Goal: Task Accomplishment & Management: Manage account settings

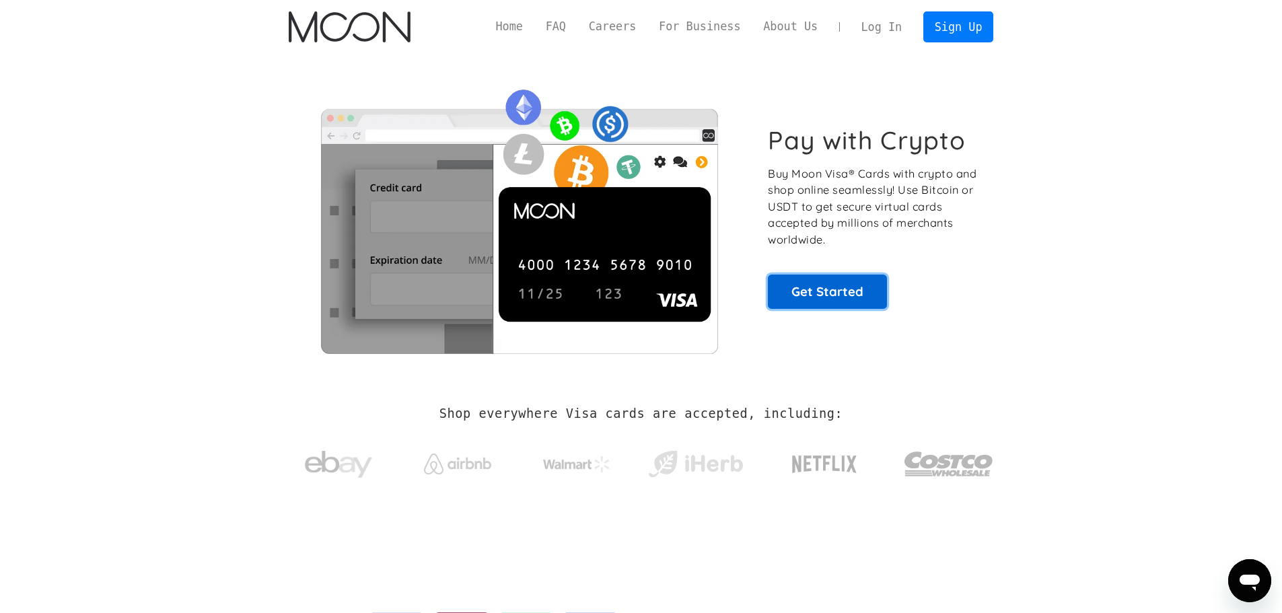
click at [846, 295] on link "Get Started" at bounding box center [827, 292] width 119 height 34
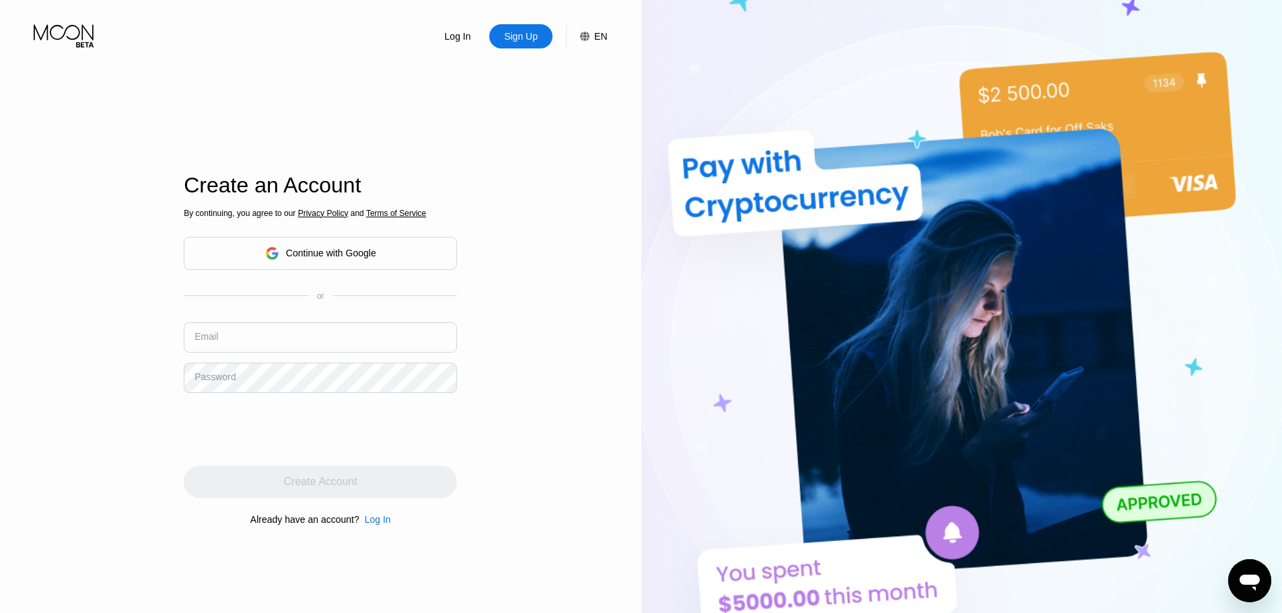
type input "[EMAIL_ADDRESS][DOMAIN_NAME]"
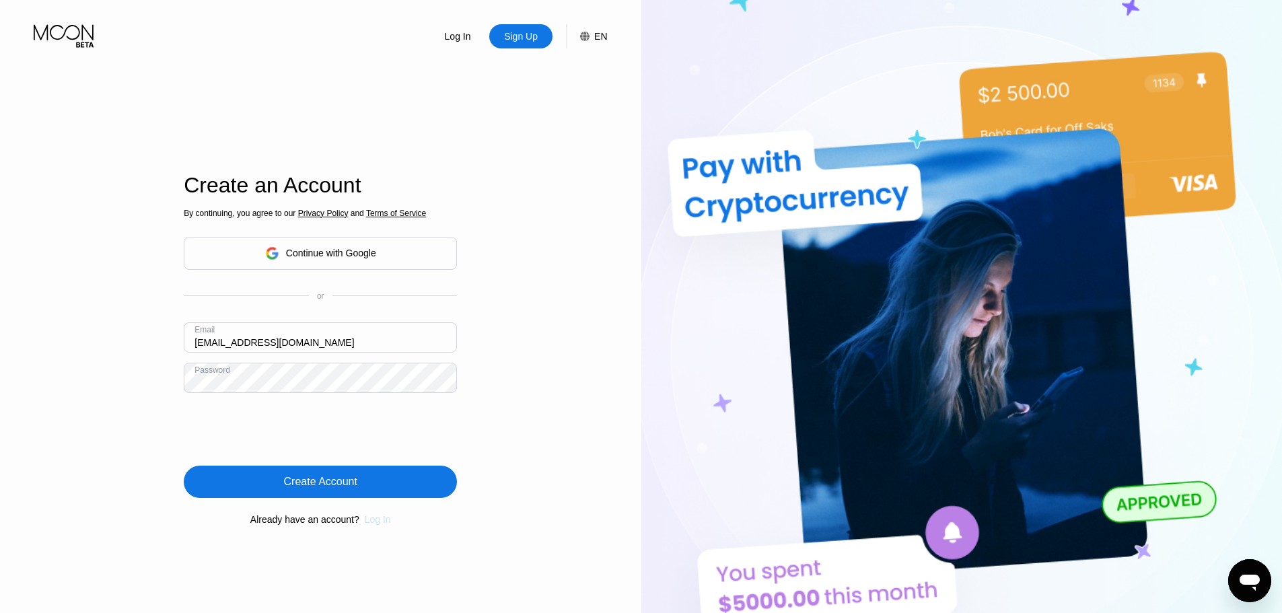
click at [375, 522] on div "Log In" at bounding box center [378, 519] width 26 height 11
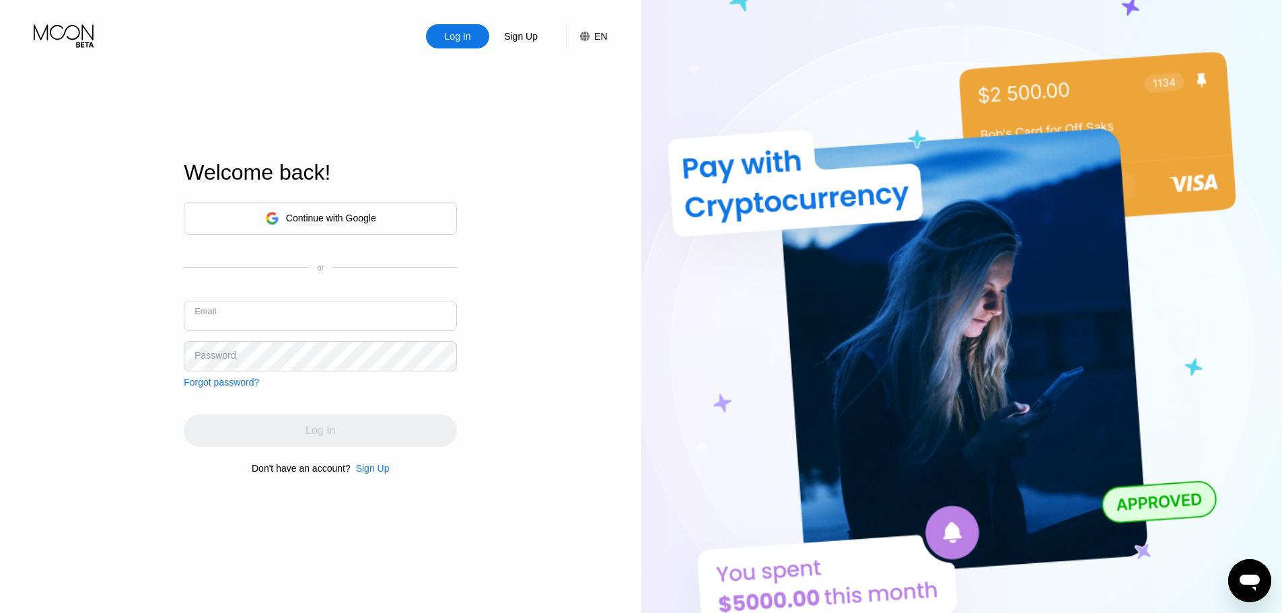
click at [320, 326] on input "text" at bounding box center [320, 316] width 273 height 30
type input "[EMAIL_ADDRESS][DOMAIN_NAME]"
click at [353, 374] on div "Continue with Google or Email [EMAIL_ADDRESS][DOMAIN_NAME] Password Forgot pass…" at bounding box center [320, 295] width 273 height 186
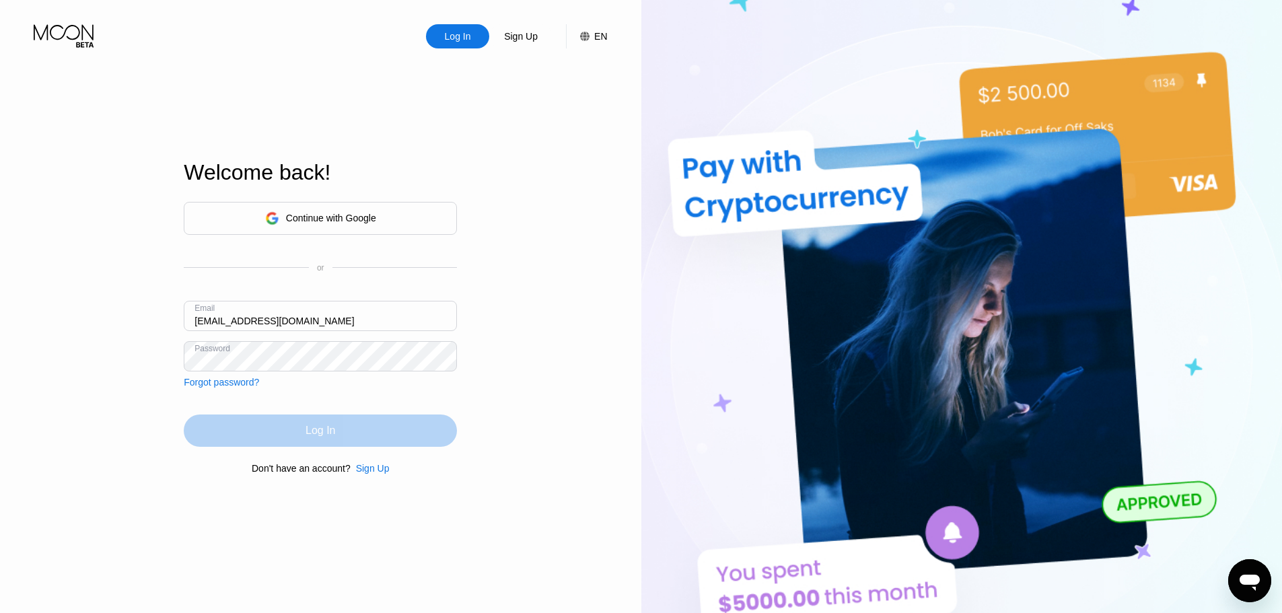
click at [347, 427] on div "Log In" at bounding box center [320, 431] width 273 height 32
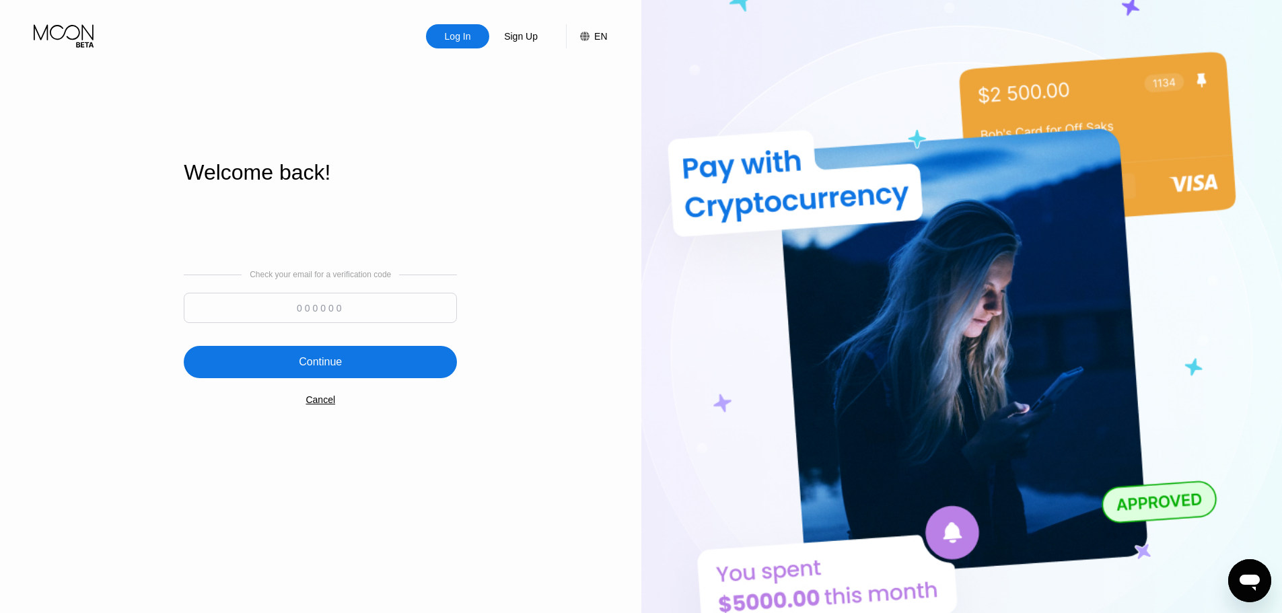
click at [364, 312] on input at bounding box center [320, 308] width 273 height 30
type input "928980"
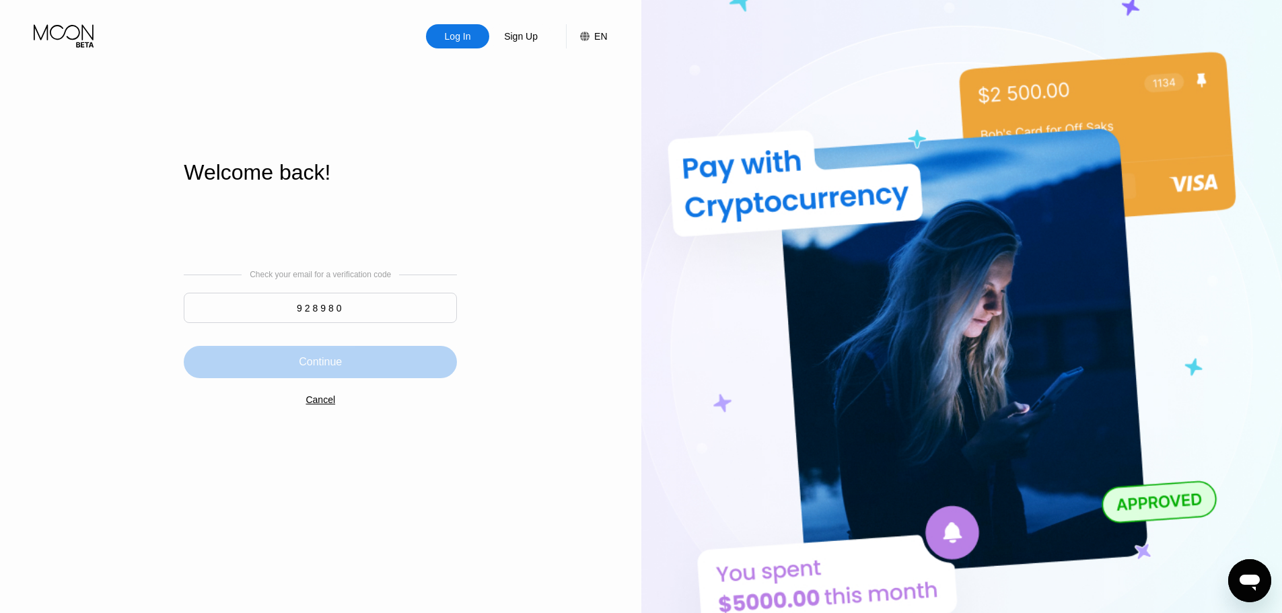
click at [352, 357] on div "Continue" at bounding box center [320, 362] width 273 height 32
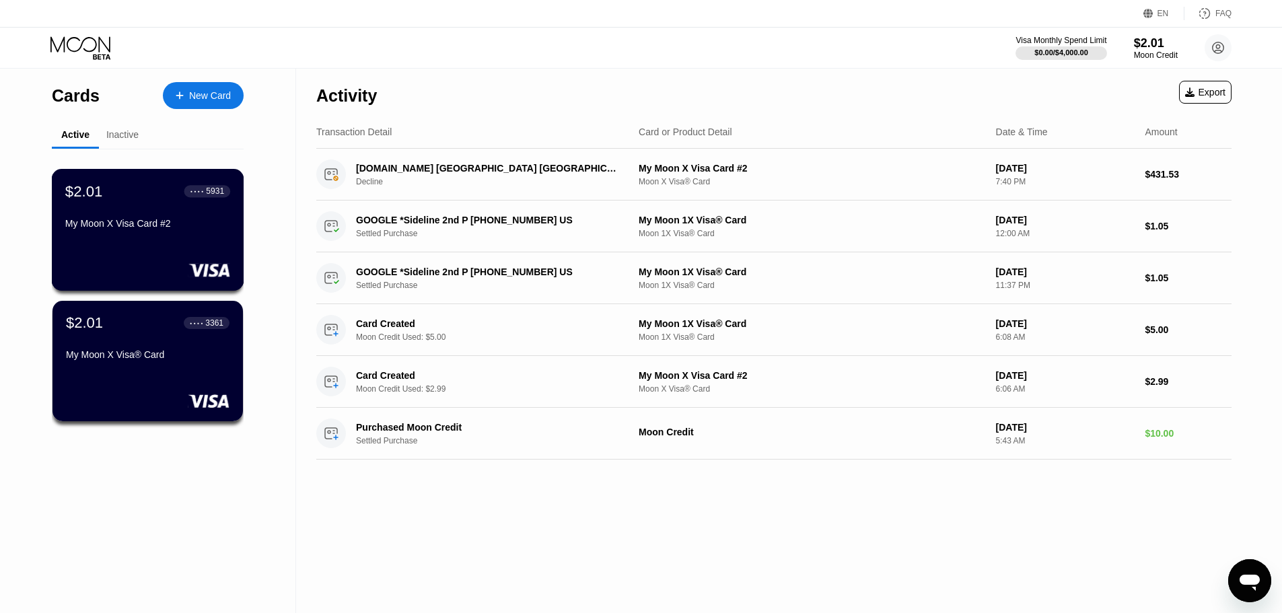
click at [166, 229] on div "My Moon X Visa Card #2" at bounding box center [147, 223] width 165 height 11
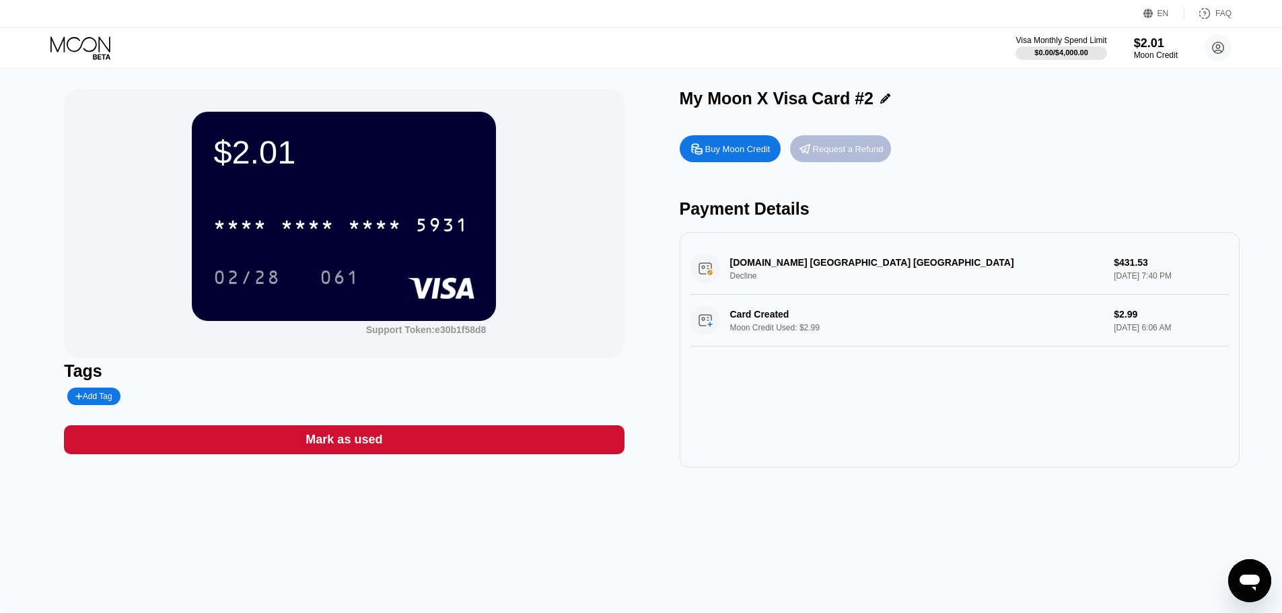
click at [848, 147] on div "Request a Refund" at bounding box center [848, 148] width 71 height 11
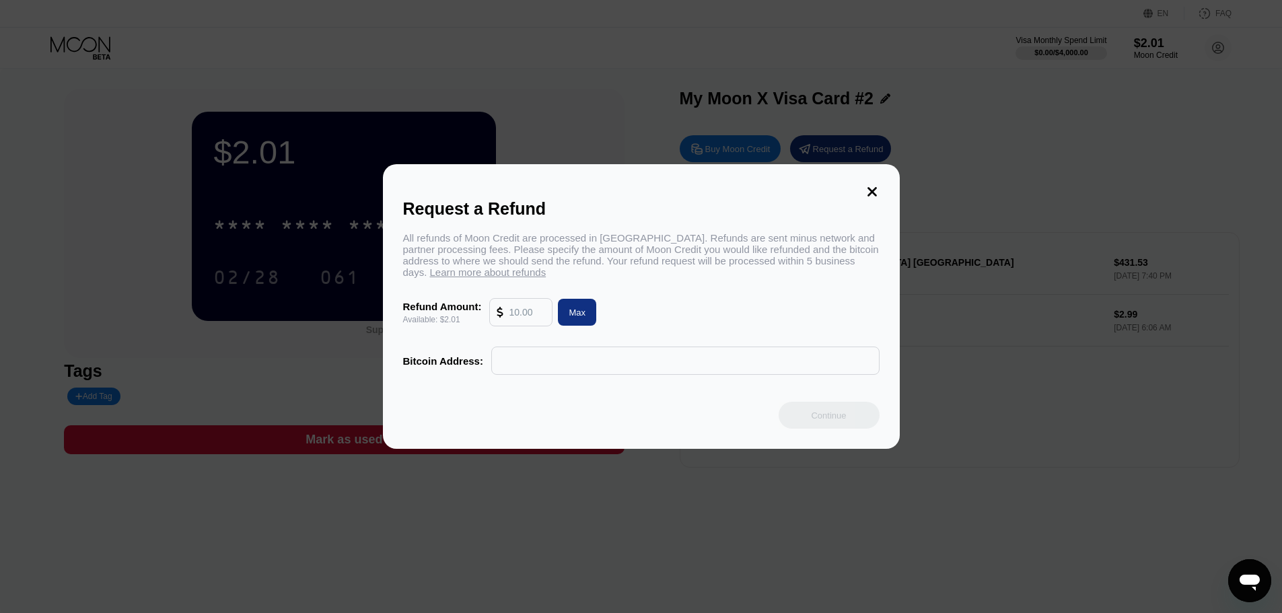
click at [594, 332] on div "All refunds of Moon Credit are processed in [GEOGRAPHIC_DATA]. Refunds are sent…" at bounding box center [641, 303] width 477 height 143
click at [579, 318] on div "Max" at bounding box center [577, 312] width 17 height 11
type input "2.01"
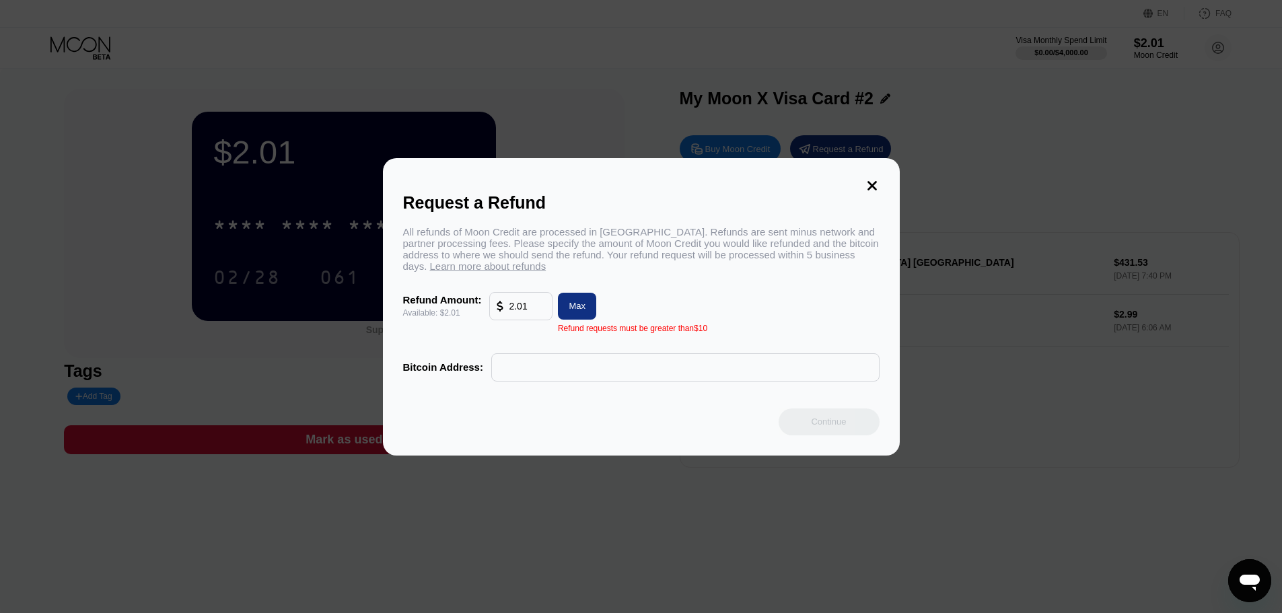
click at [880, 183] on div "Request a Refund All refunds of Moon Credit are processed in [GEOGRAPHIC_DATA].…" at bounding box center [641, 307] width 517 height 298
click at [871, 181] on icon at bounding box center [872, 185] width 9 height 9
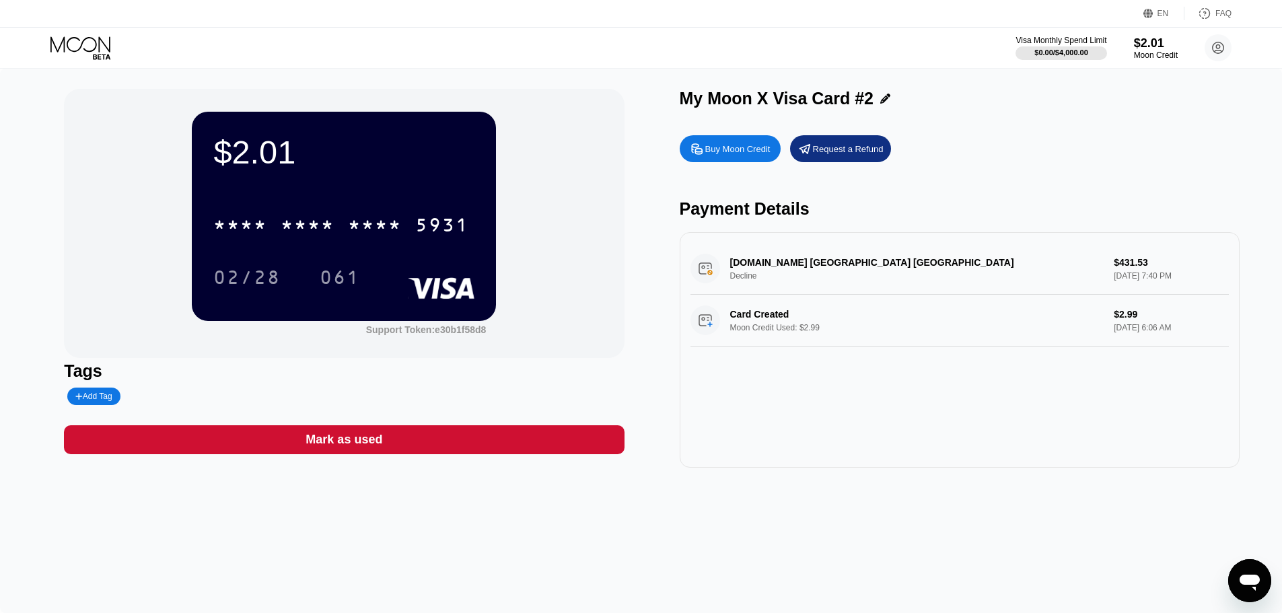
click at [350, 205] on div "* * * * * * * * * * * * 5931" at bounding box center [343, 221] width 261 height 46
click at [354, 223] on div "* * * *" at bounding box center [375, 227] width 54 height 22
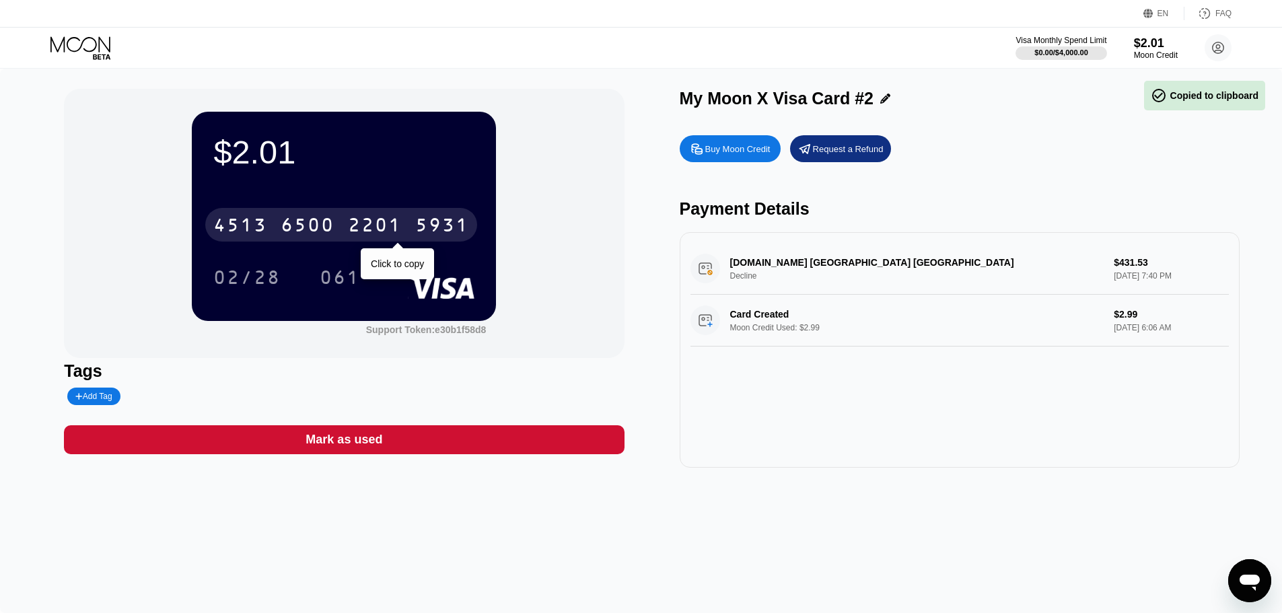
click at [394, 225] on div "2201" at bounding box center [375, 227] width 54 height 22
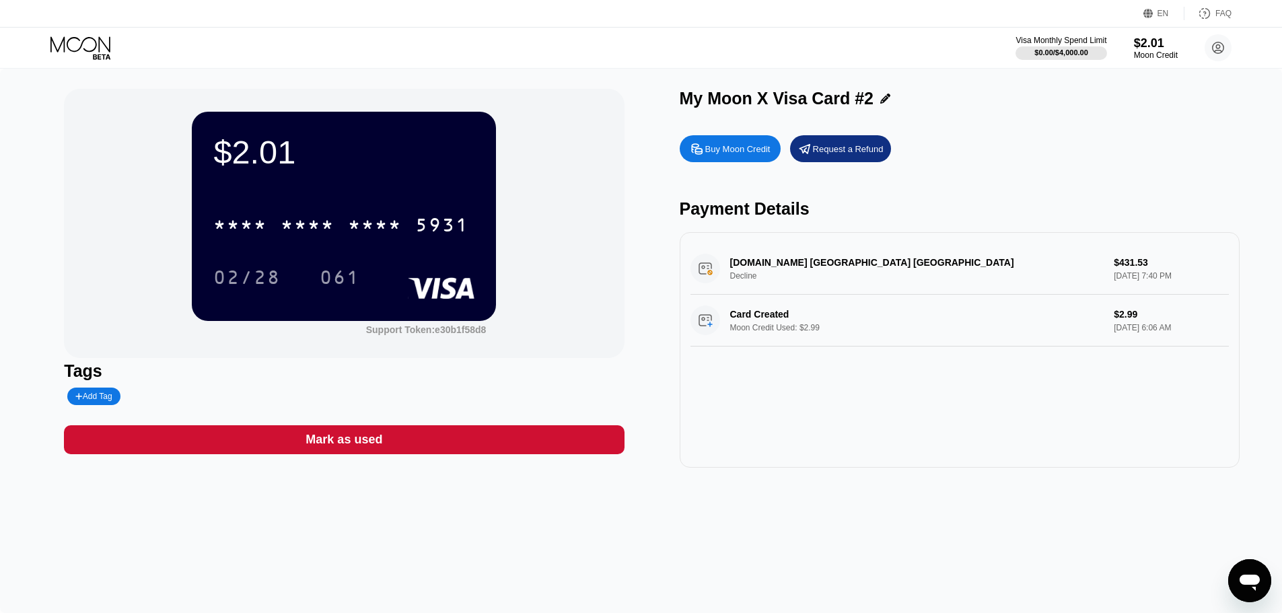
click at [431, 442] on div "Mark as used" at bounding box center [344, 439] width 560 height 29
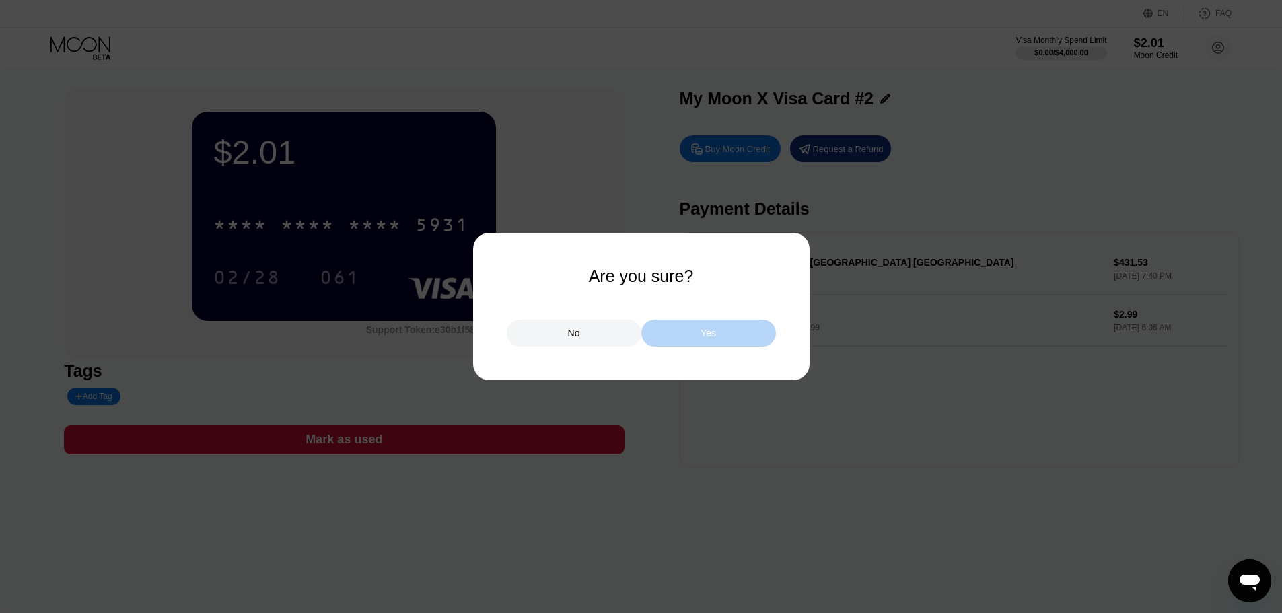
click at [694, 340] on div "Yes" at bounding box center [709, 333] width 135 height 27
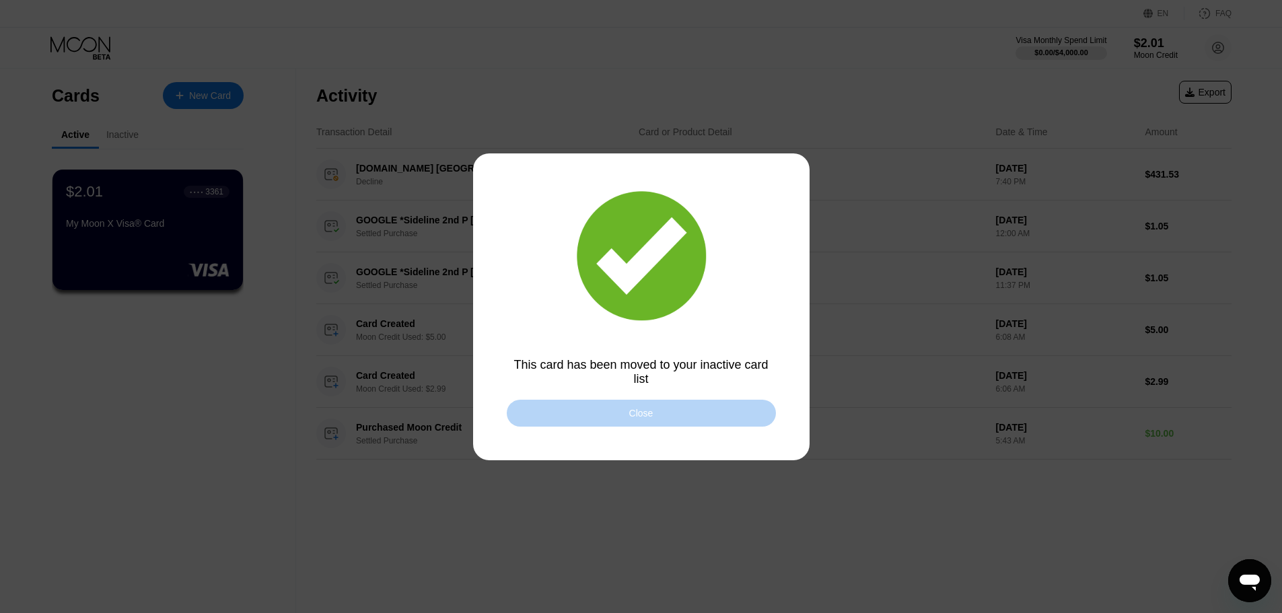
click at [693, 413] on div "Close" at bounding box center [641, 413] width 269 height 27
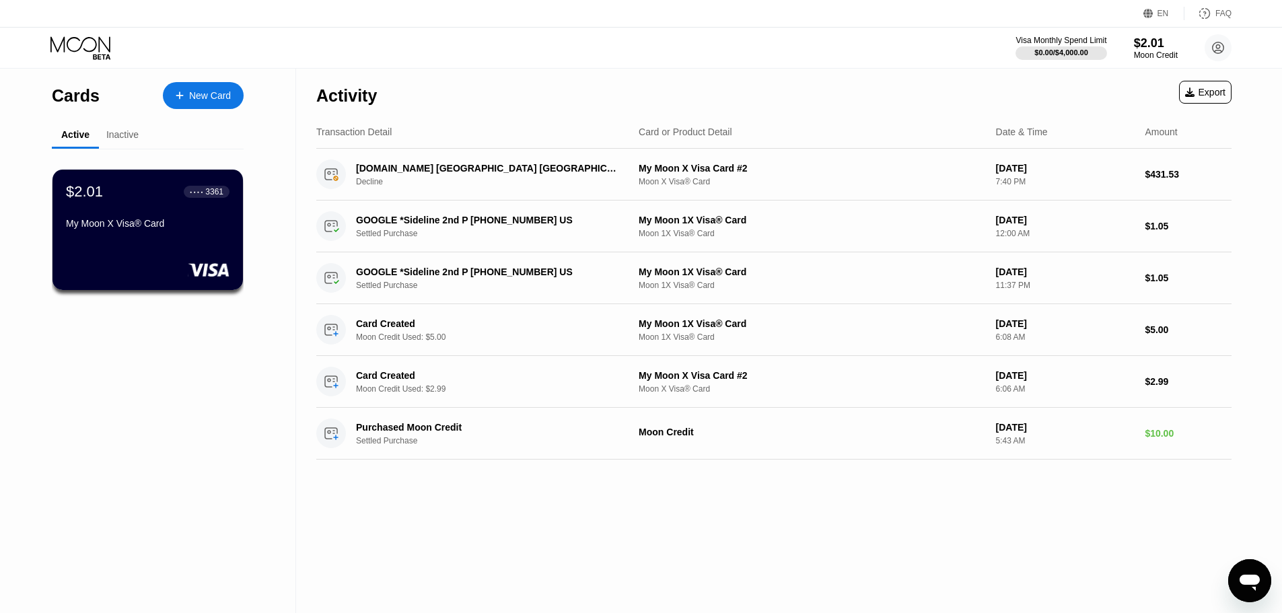
click at [126, 140] on div "Inactive" at bounding box center [122, 134] width 32 height 11
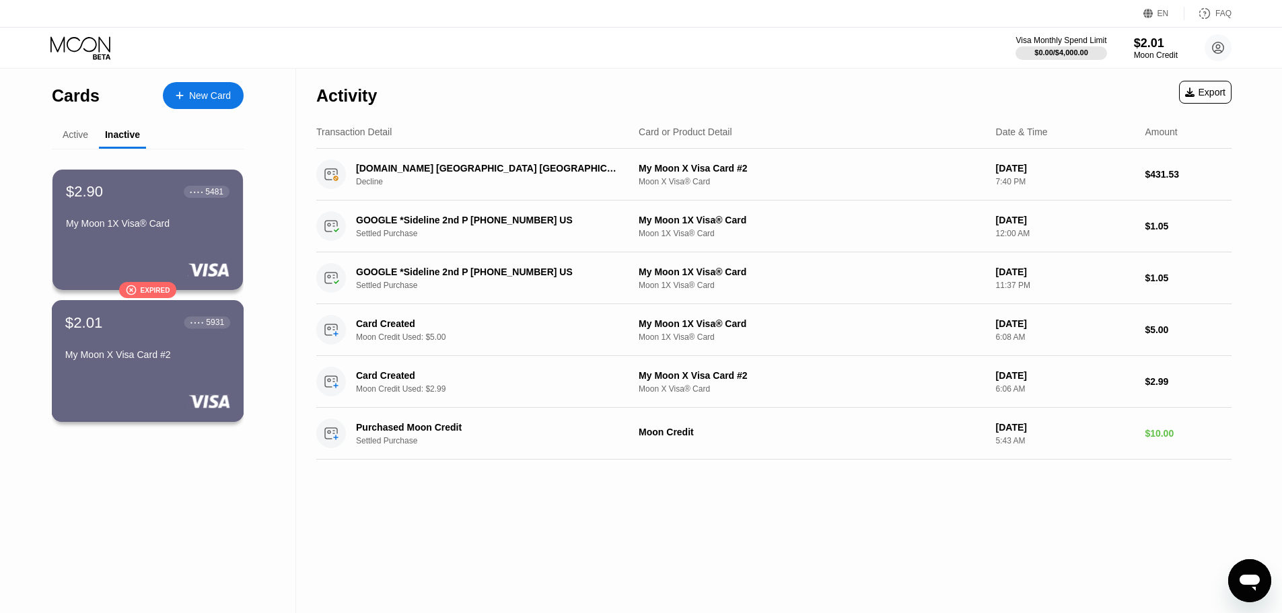
click at [189, 375] on div "$2.01 ● ● ● ● 5931 My Moon X Visa Card #2" at bounding box center [148, 361] width 193 height 122
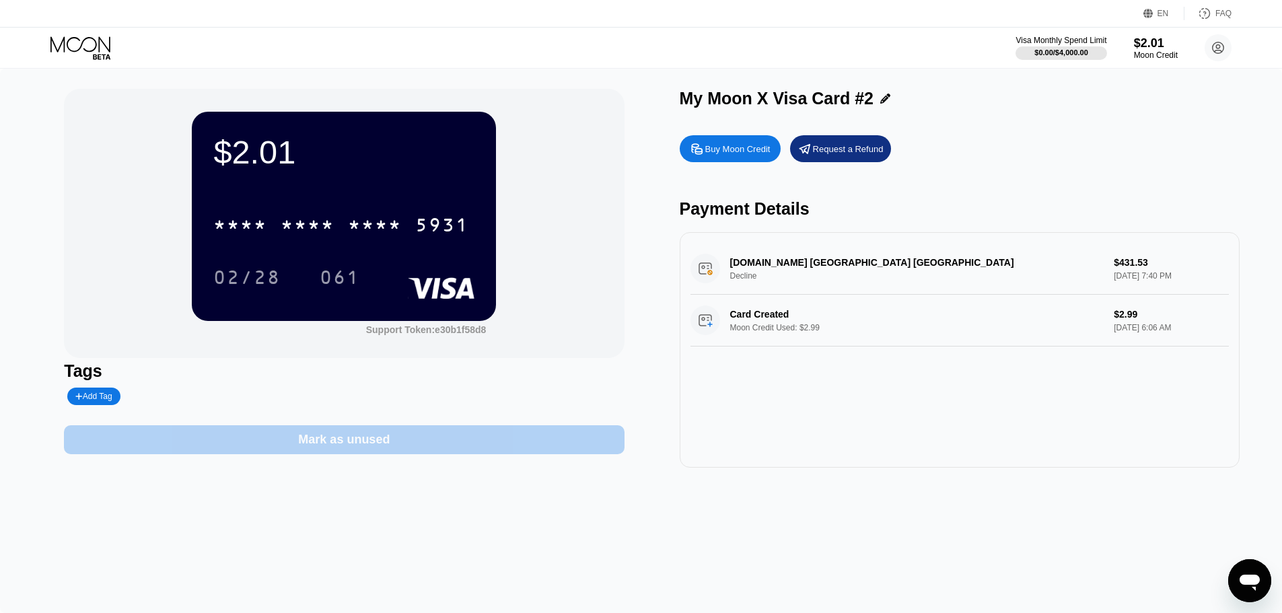
click at [326, 441] on div "Mark as unused" at bounding box center [344, 439] width 92 height 15
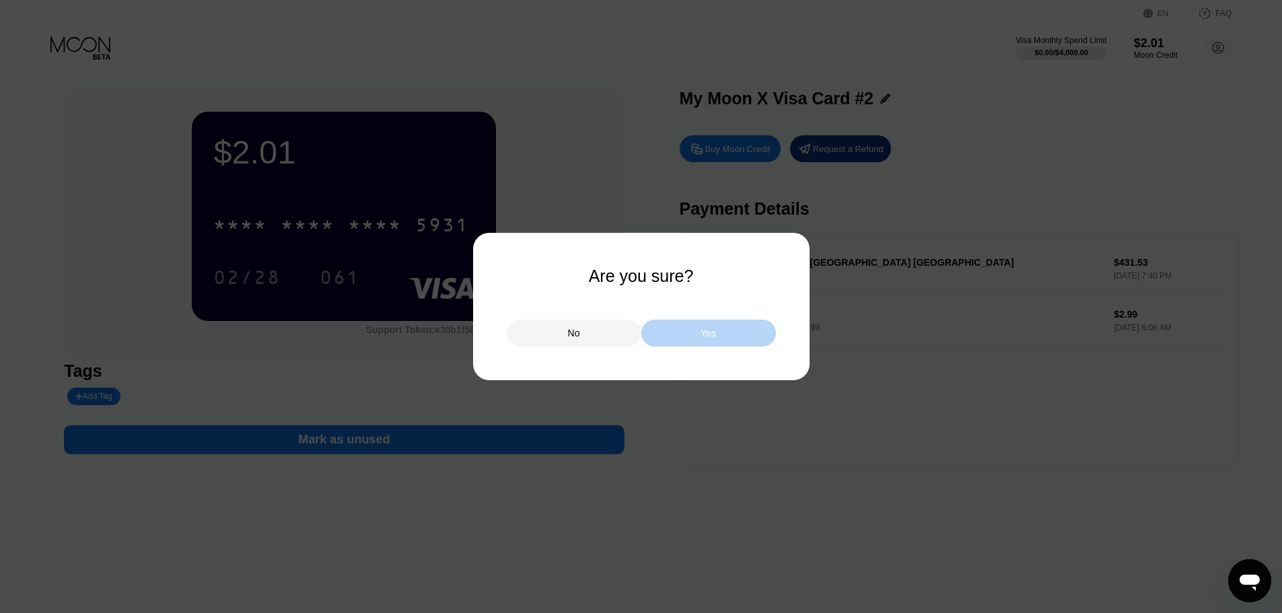
click at [718, 330] on div "Yes" at bounding box center [709, 333] width 135 height 27
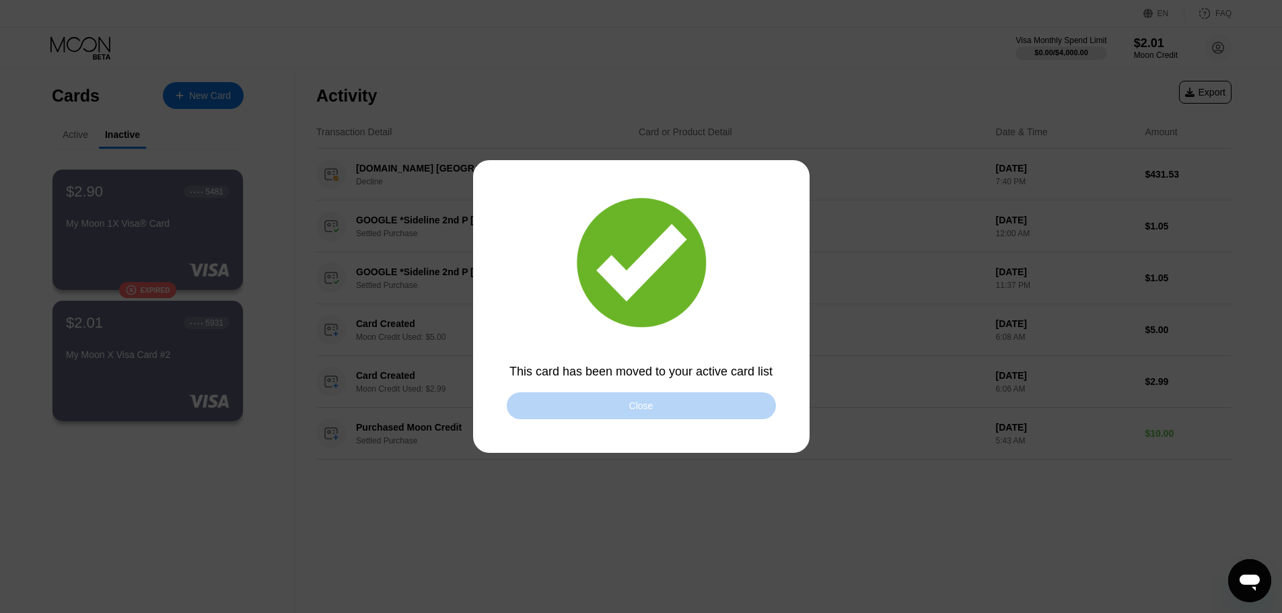
click at [642, 414] on div "Close" at bounding box center [641, 405] width 269 height 27
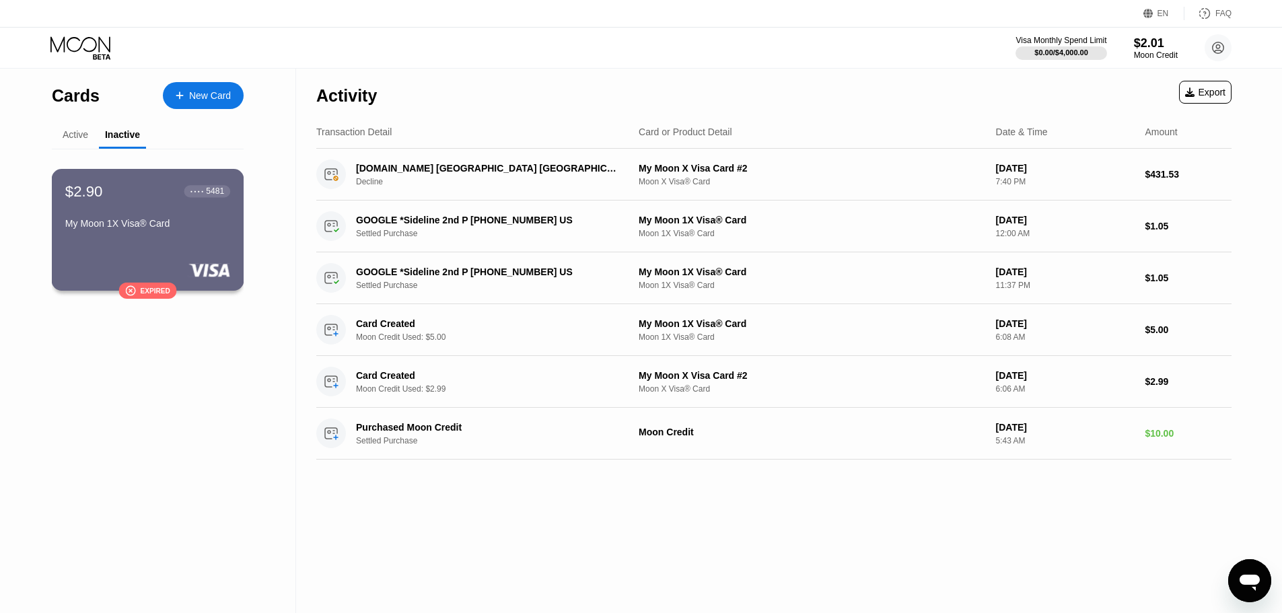
click at [166, 229] on div "My Moon 1X Visa® Card" at bounding box center [147, 223] width 165 height 11
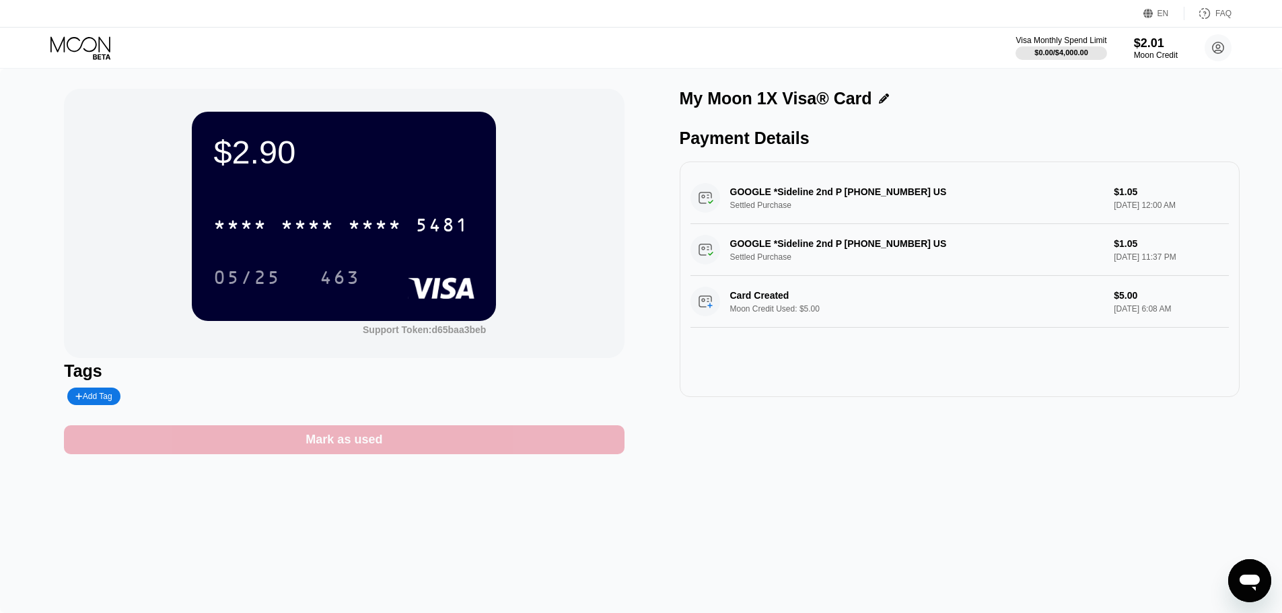
click at [392, 436] on div "Mark as used" at bounding box center [344, 439] width 560 height 29
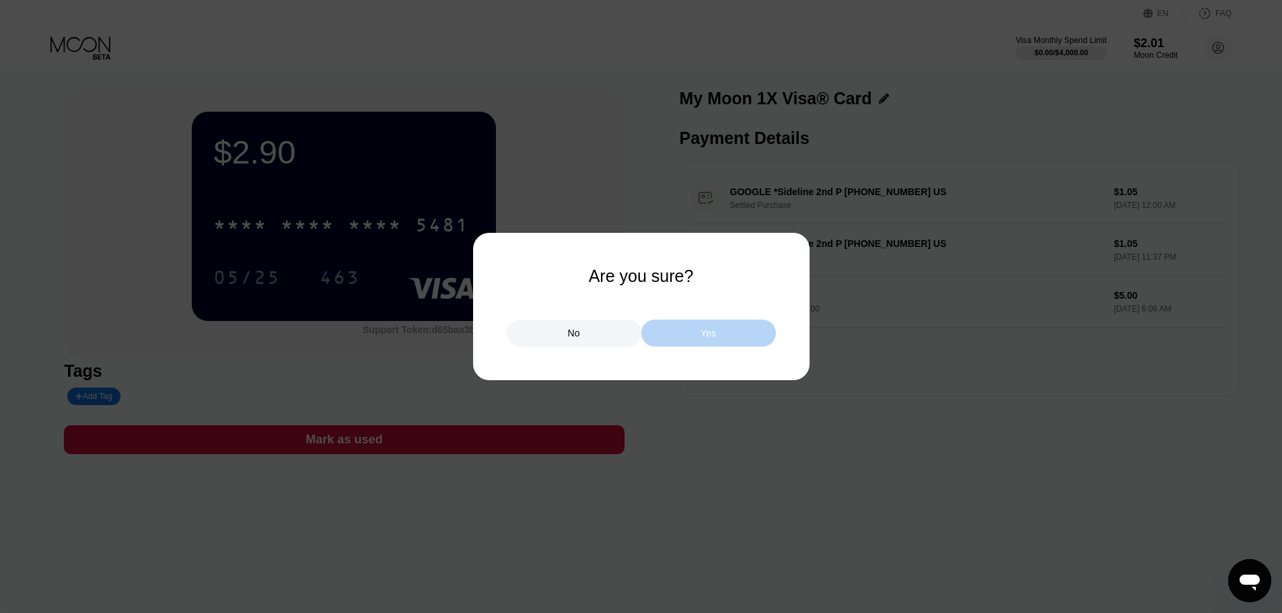
click at [729, 331] on div "Yes" at bounding box center [709, 333] width 135 height 27
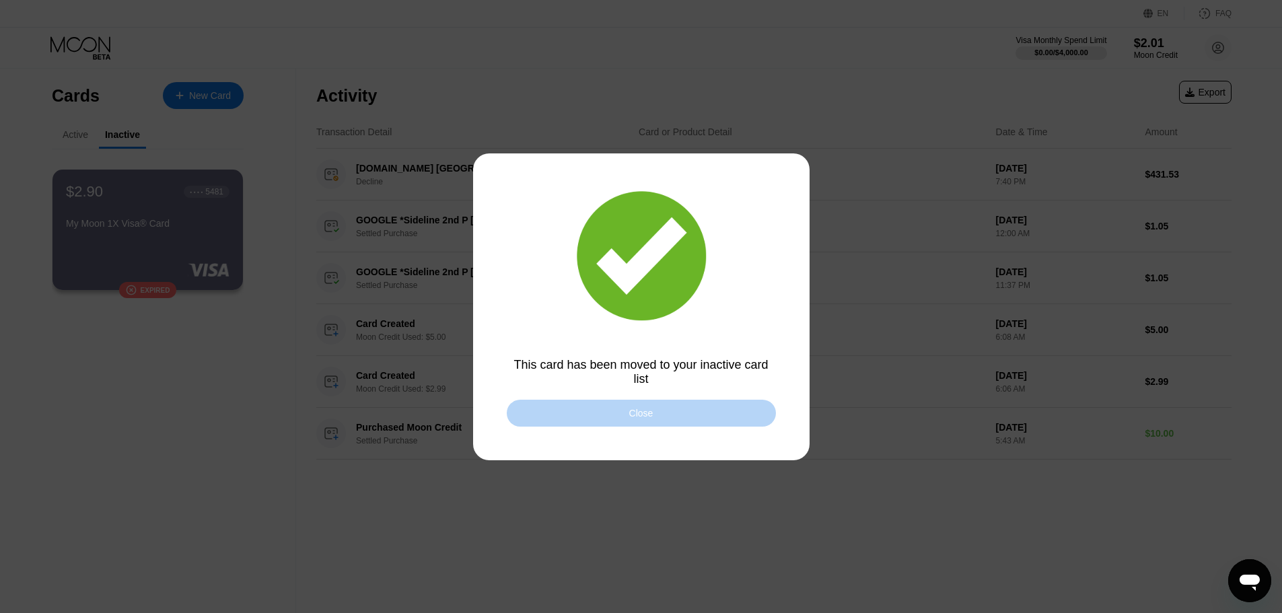
click at [645, 425] on div "Close" at bounding box center [641, 413] width 269 height 27
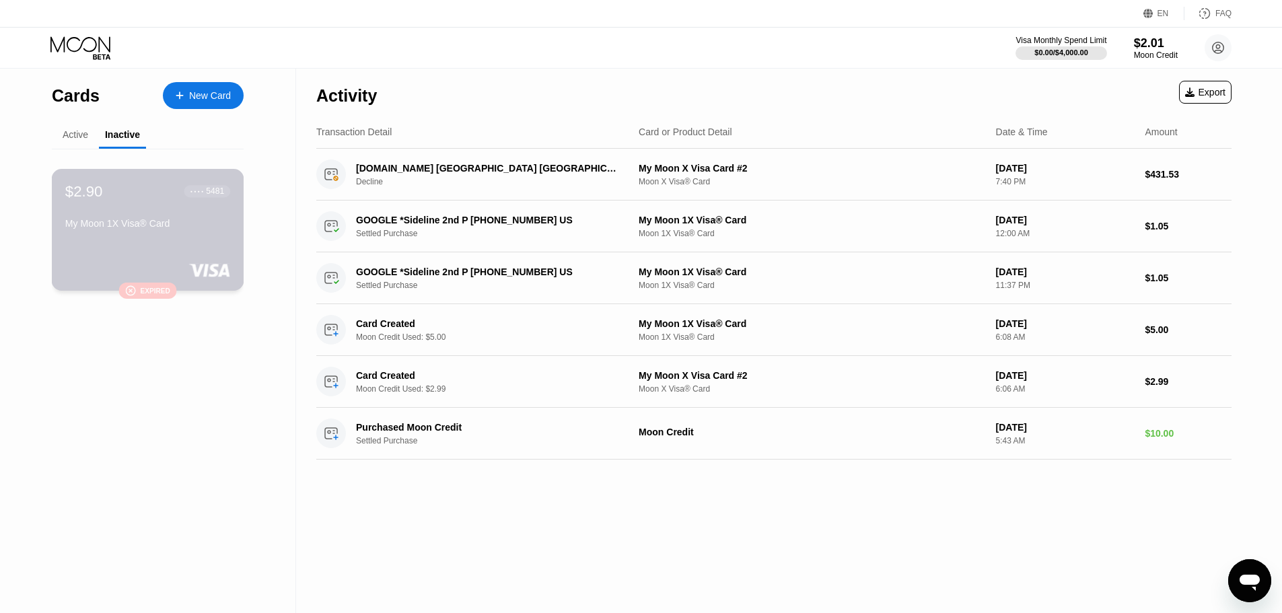
click at [158, 229] on div "My Moon 1X Visa® Card" at bounding box center [147, 223] width 165 height 11
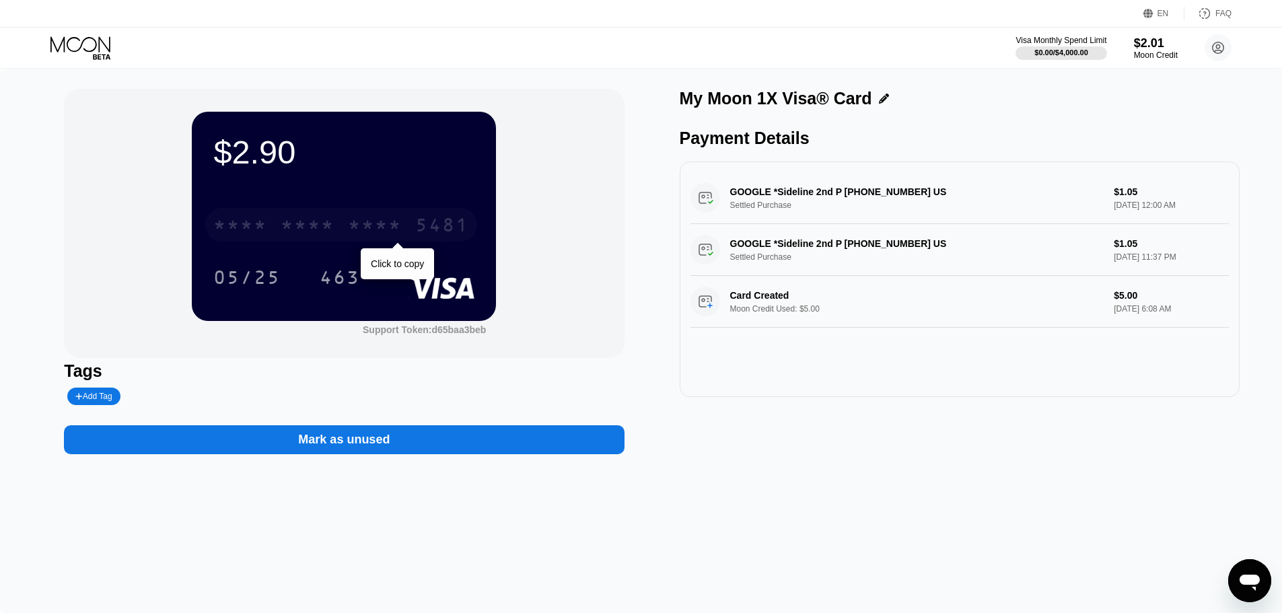
click at [404, 221] on div "* * * * * * * * * * * * 5481" at bounding box center [341, 225] width 272 height 34
click at [446, 226] on div "5481" at bounding box center [442, 227] width 54 height 22
click at [342, 217] on div "* * * * * * * * * * * * 5481" at bounding box center [341, 225] width 272 height 34
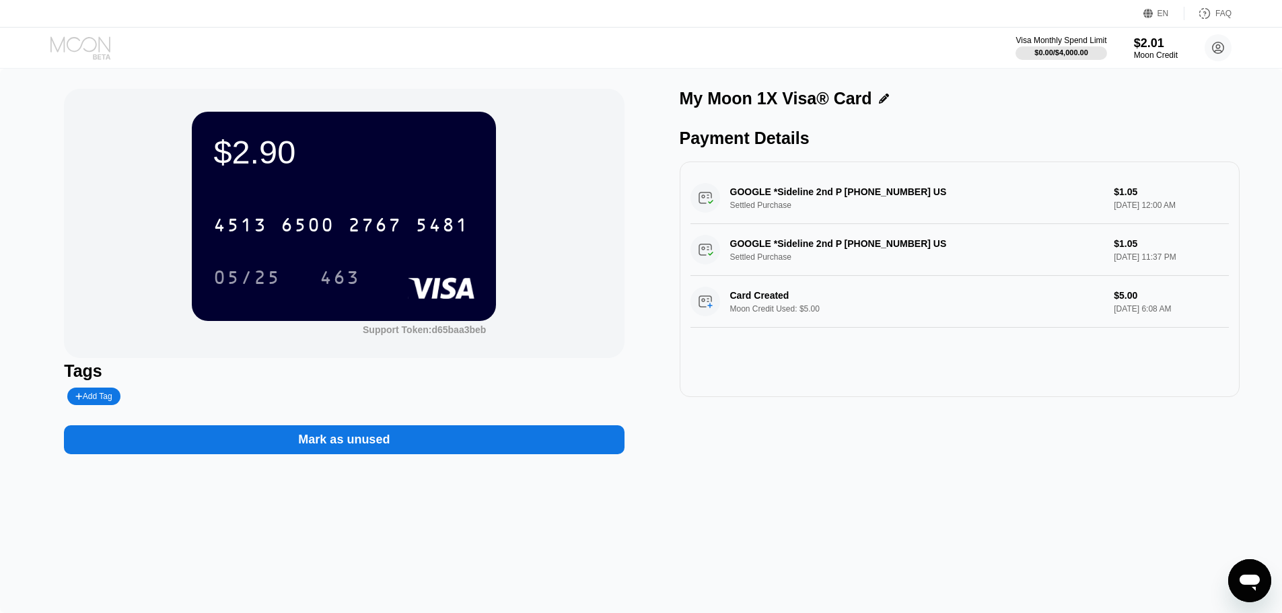
click at [85, 53] on icon at bounding box center [81, 48] width 63 height 24
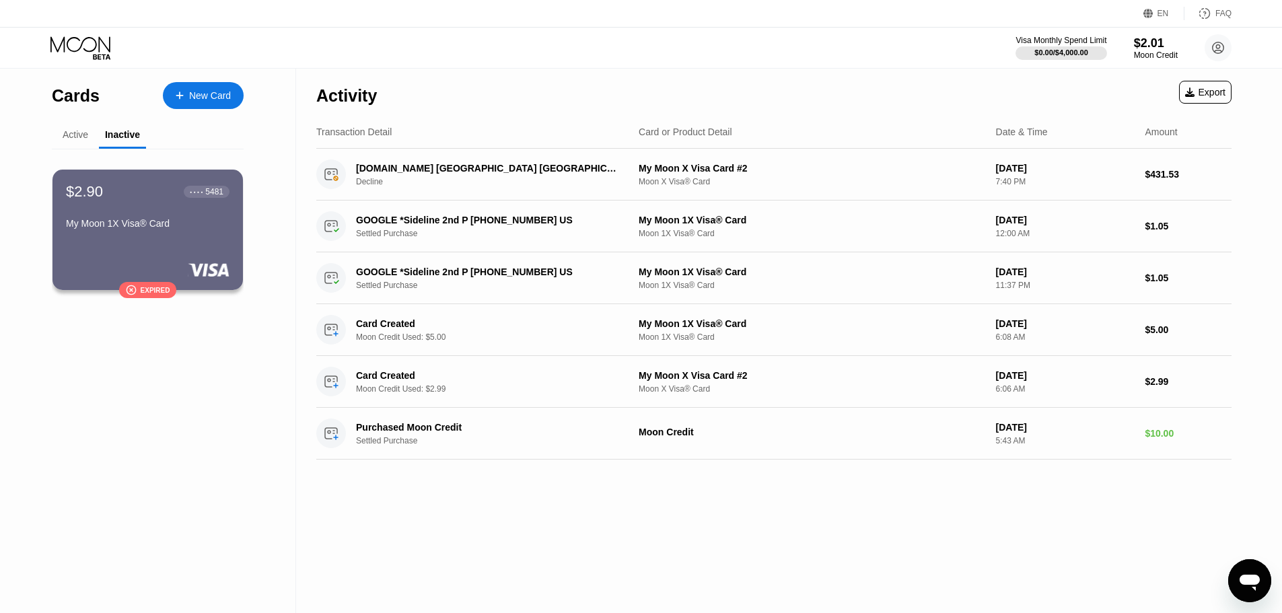
click at [75, 140] on div "Active" at bounding box center [76, 134] width 26 height 11
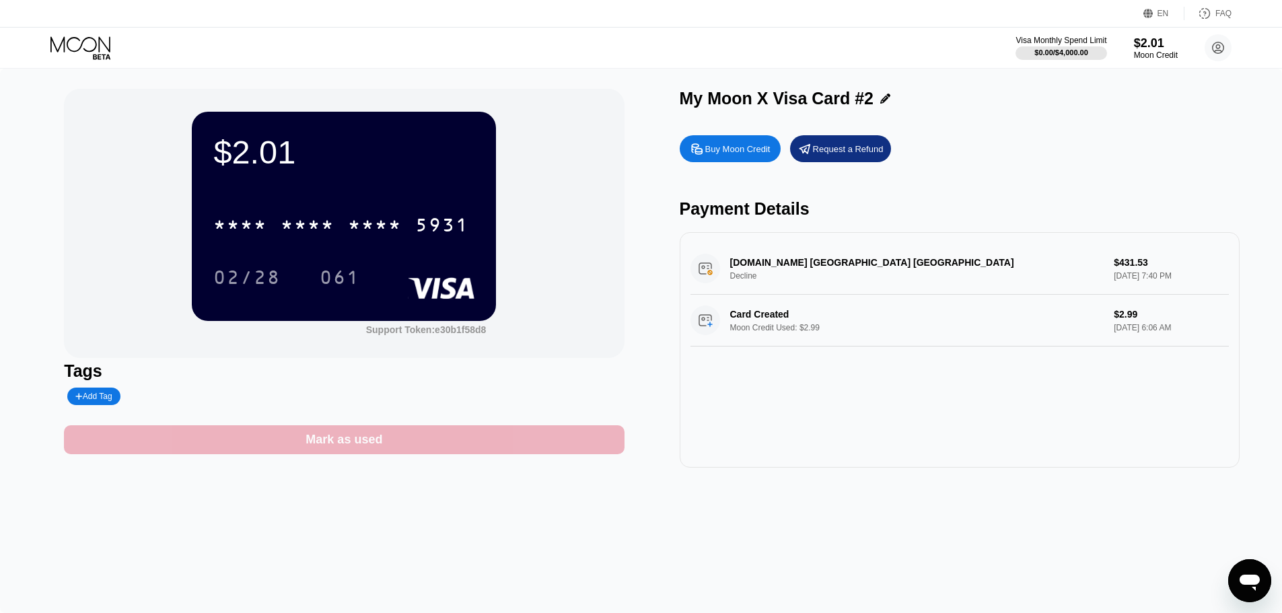
click at [423, 436] on div "Mark as used" at bounding box center [344, 439] width 560 height 29
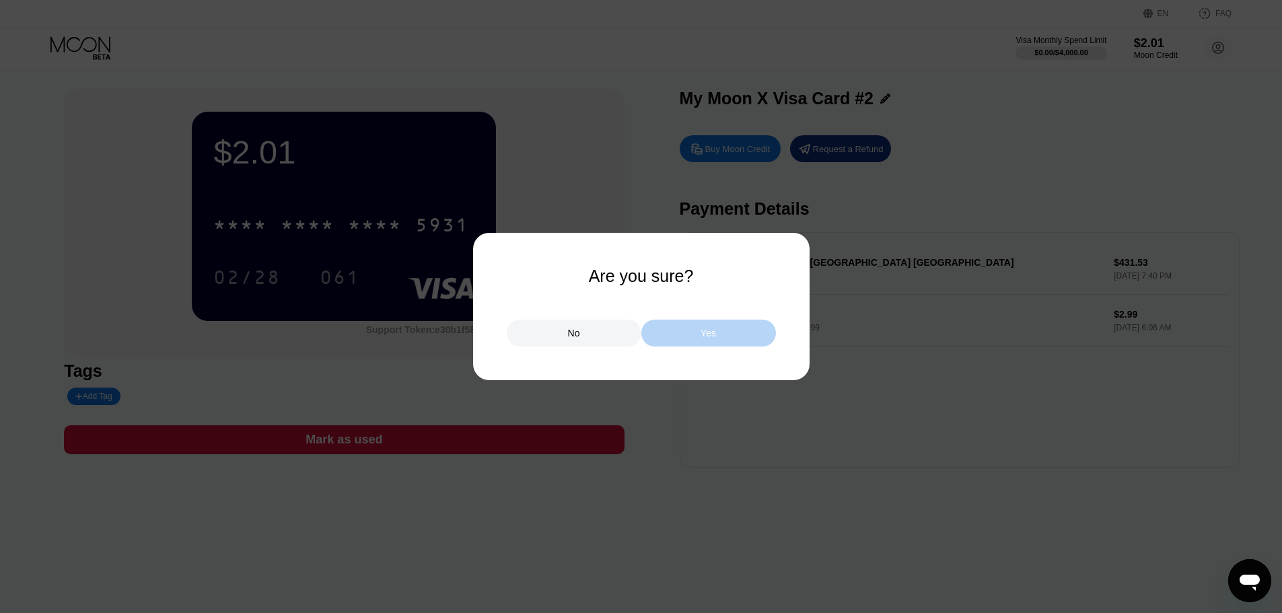
click at [701, 341] on div "Yes" at bounding box center [709, 333] width 135 height 27
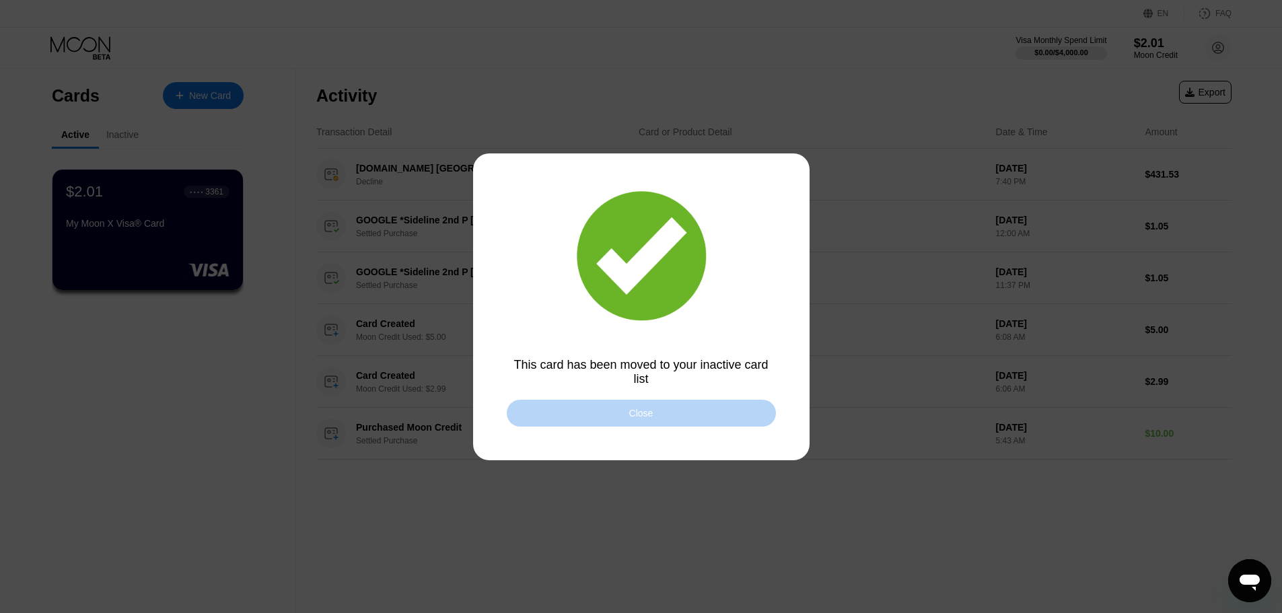
click at [650, 410] on div "Close" at bounding box center [641, 413] width 24 height 11
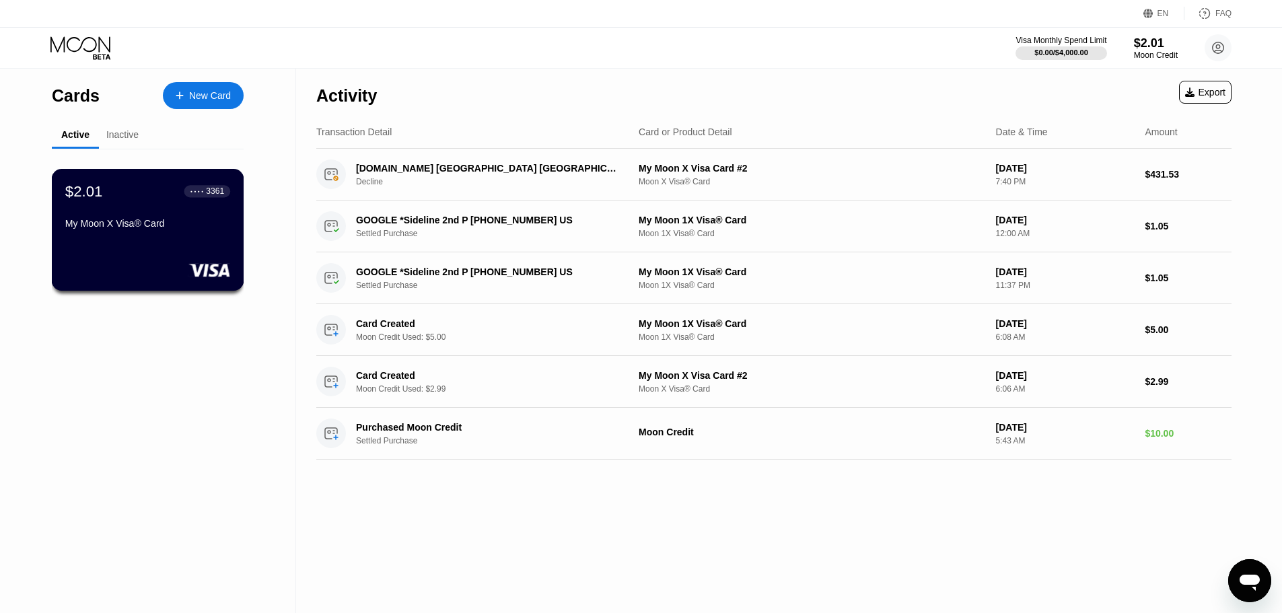
click at [141, 260] on div "$2.01 ● ● ● ● 3361 My Moon X Visa® Card" at bounding box center [148, 230] width 193 height 122
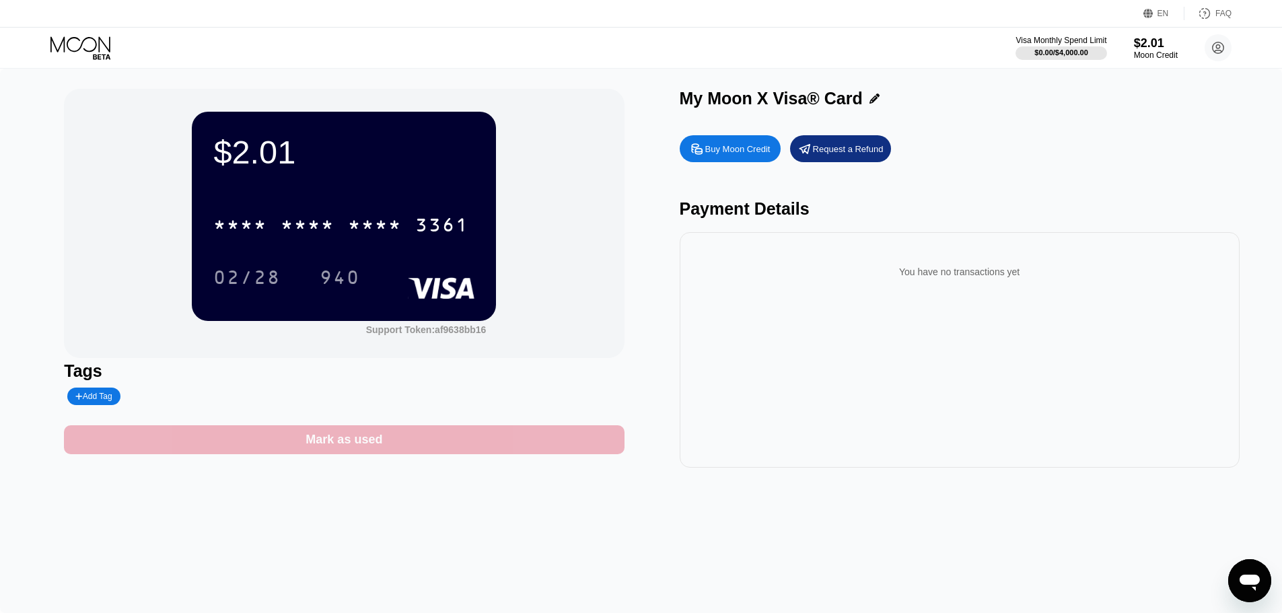
click at [366, 439] on div "Mark as used" at bounding box center [344, 439] width 77 height 15
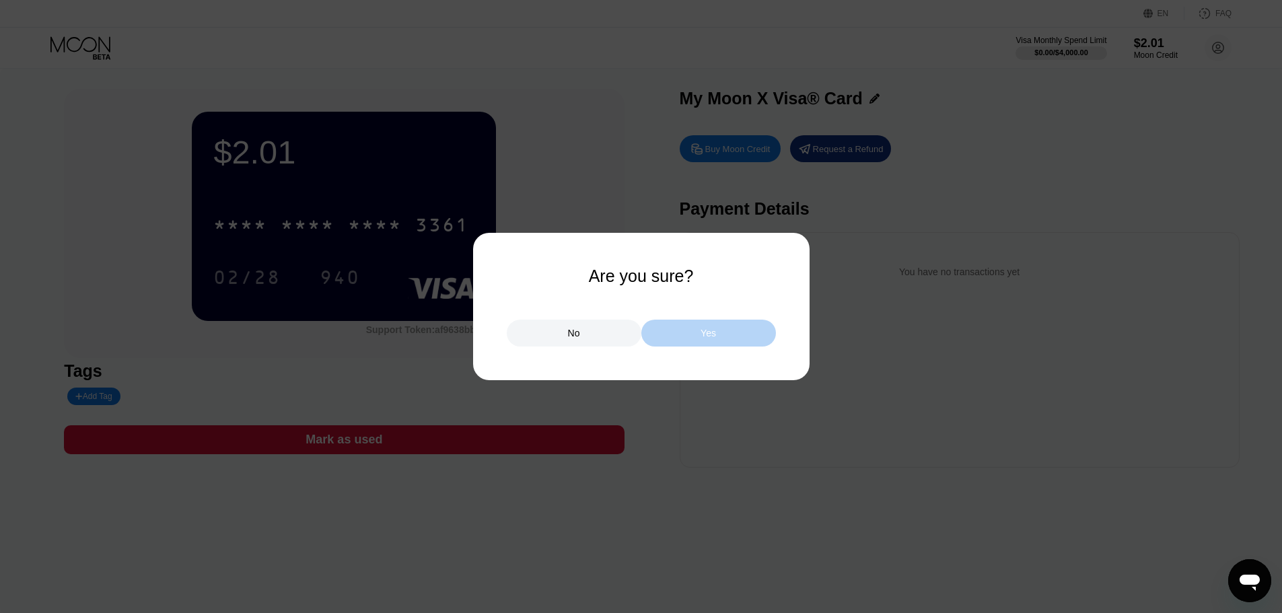
click at [710, 339] on div "Yes" at bounding box center [708, 333] width 15 height 12
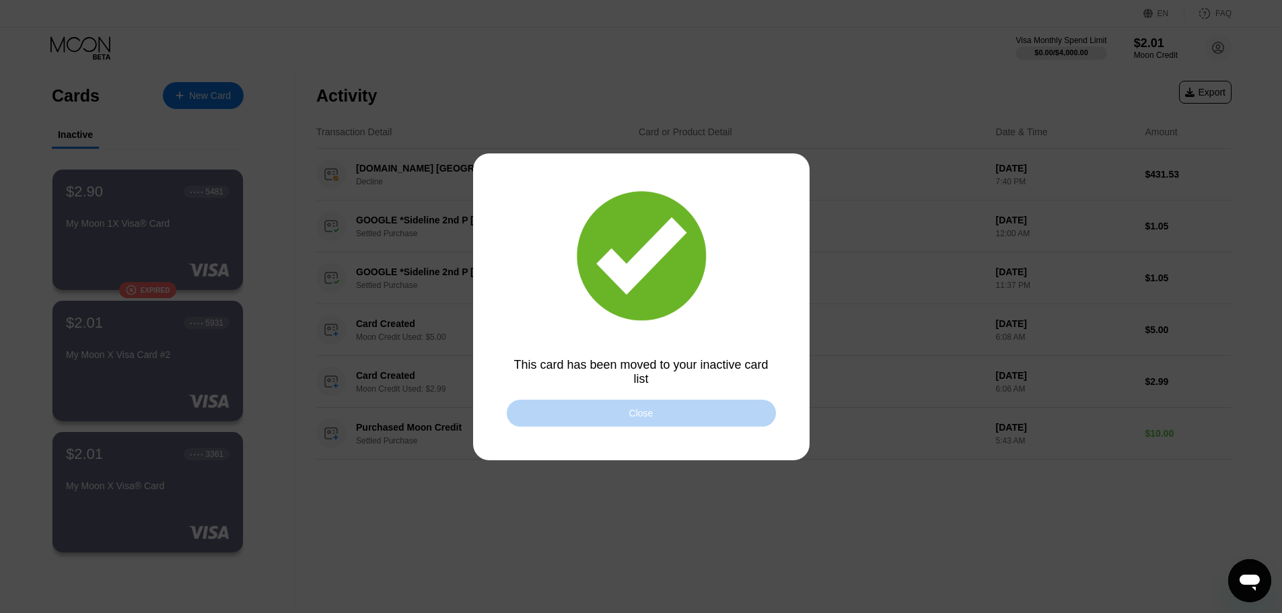
click at [644, 417] on div "Close" at bounding box center [641, 413] width 24 height 11
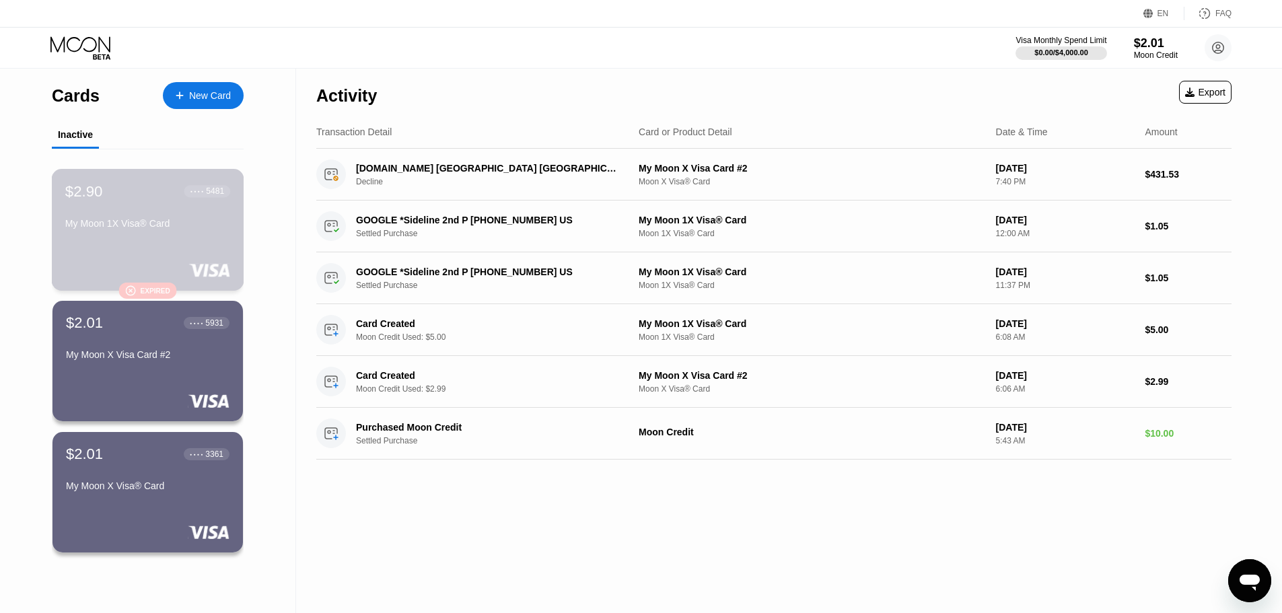
click at [179, 234] on div "My Moon 1X Visa® Card" at bounding box center [147, 226] width 165 height 16
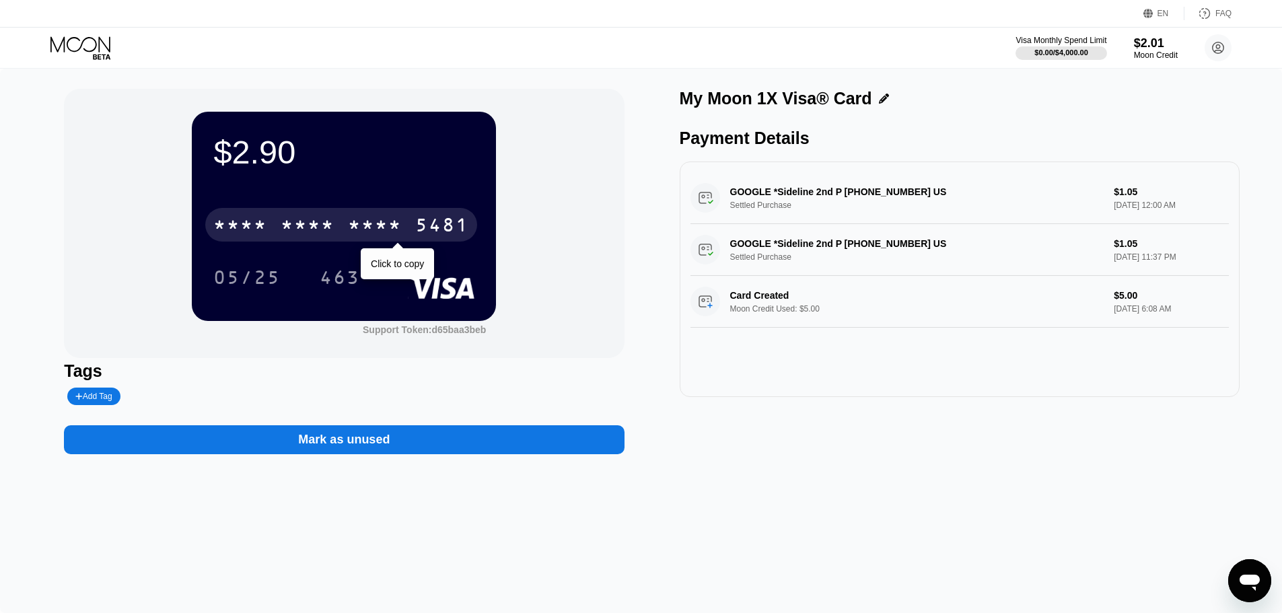
click at [413, 220] on div "* * * * * * * * * * * * 5481" at bounding box center [341, 225] width 272 height 34
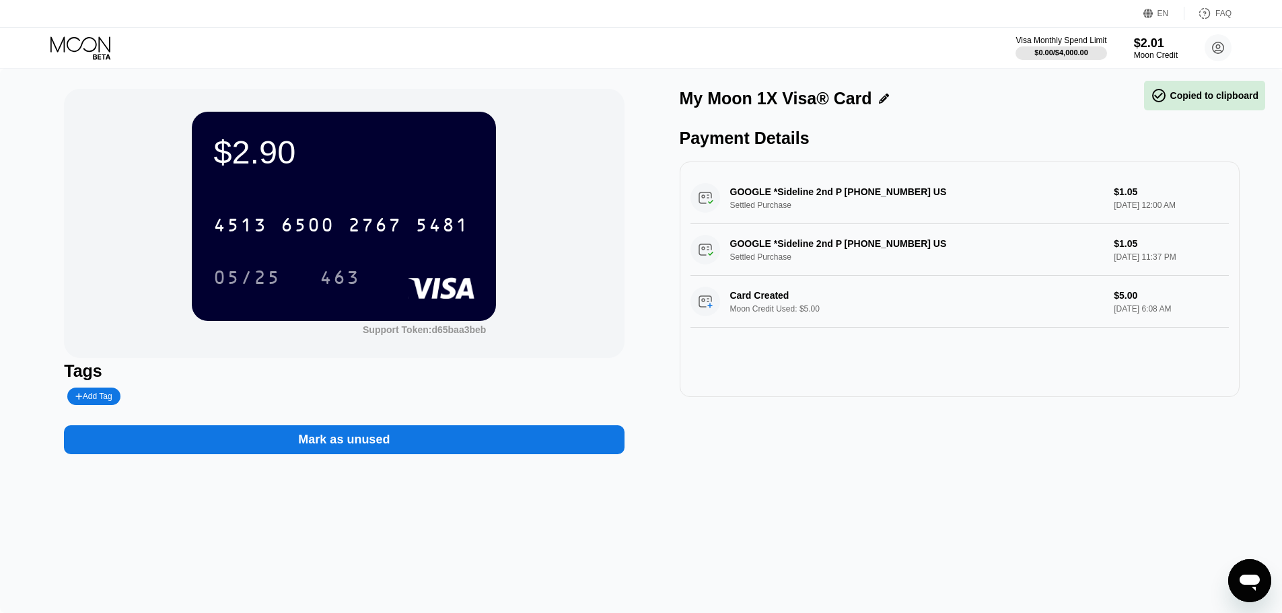
drag, startPoint x: 419, startPoint y: 176, endPoint x: 880, endPoint y: 498, distance: 562.3
click at [880, 498] on div "$2.90 4513 6500 2767 5481 05/25 463 Support Token: d65baa3beb Tags Add Tag Mark…" at bounding box center [641, 341] width 1282 height 545
